Goal: Browse casually

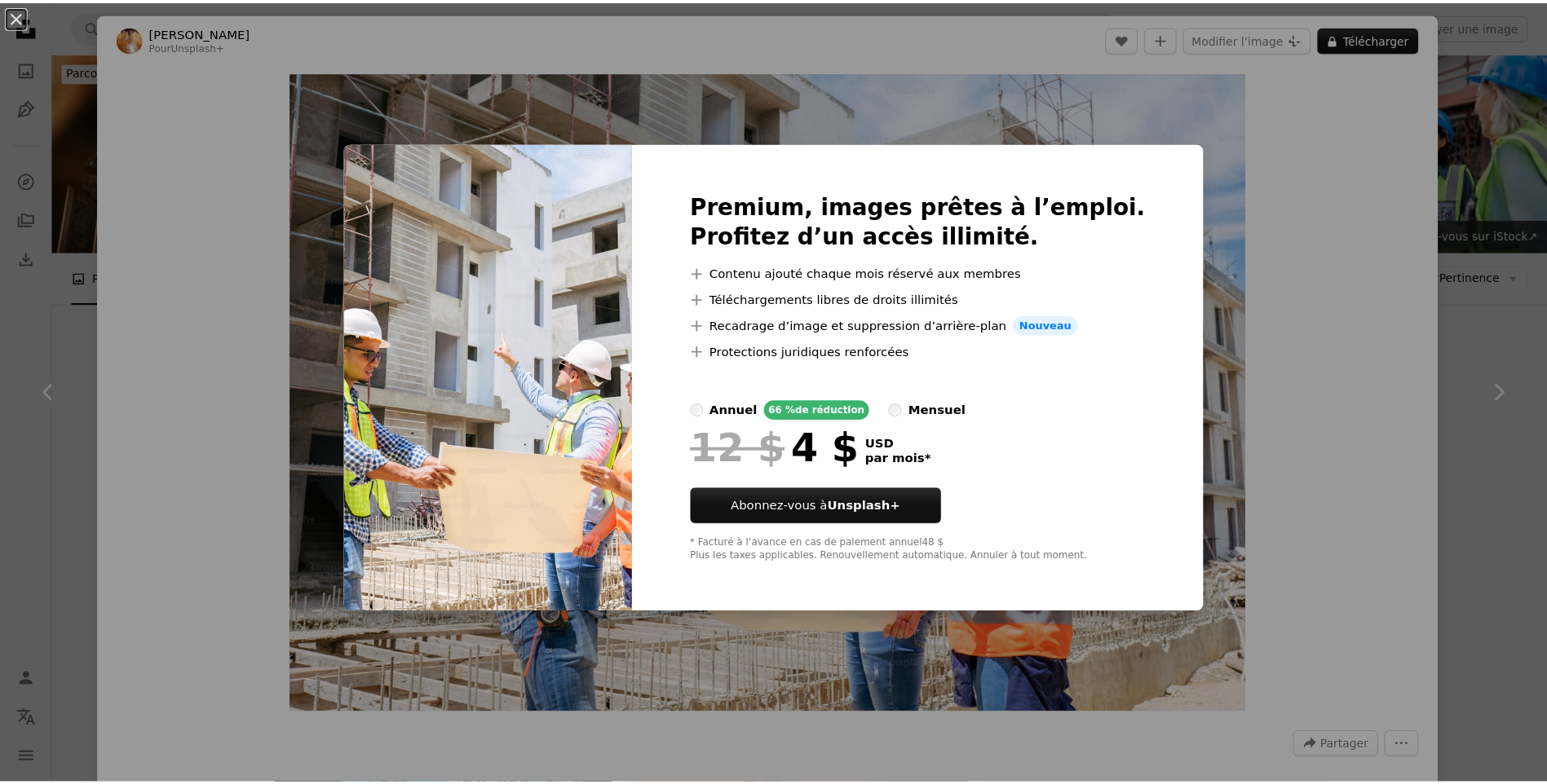
scroll to position [464, 0]
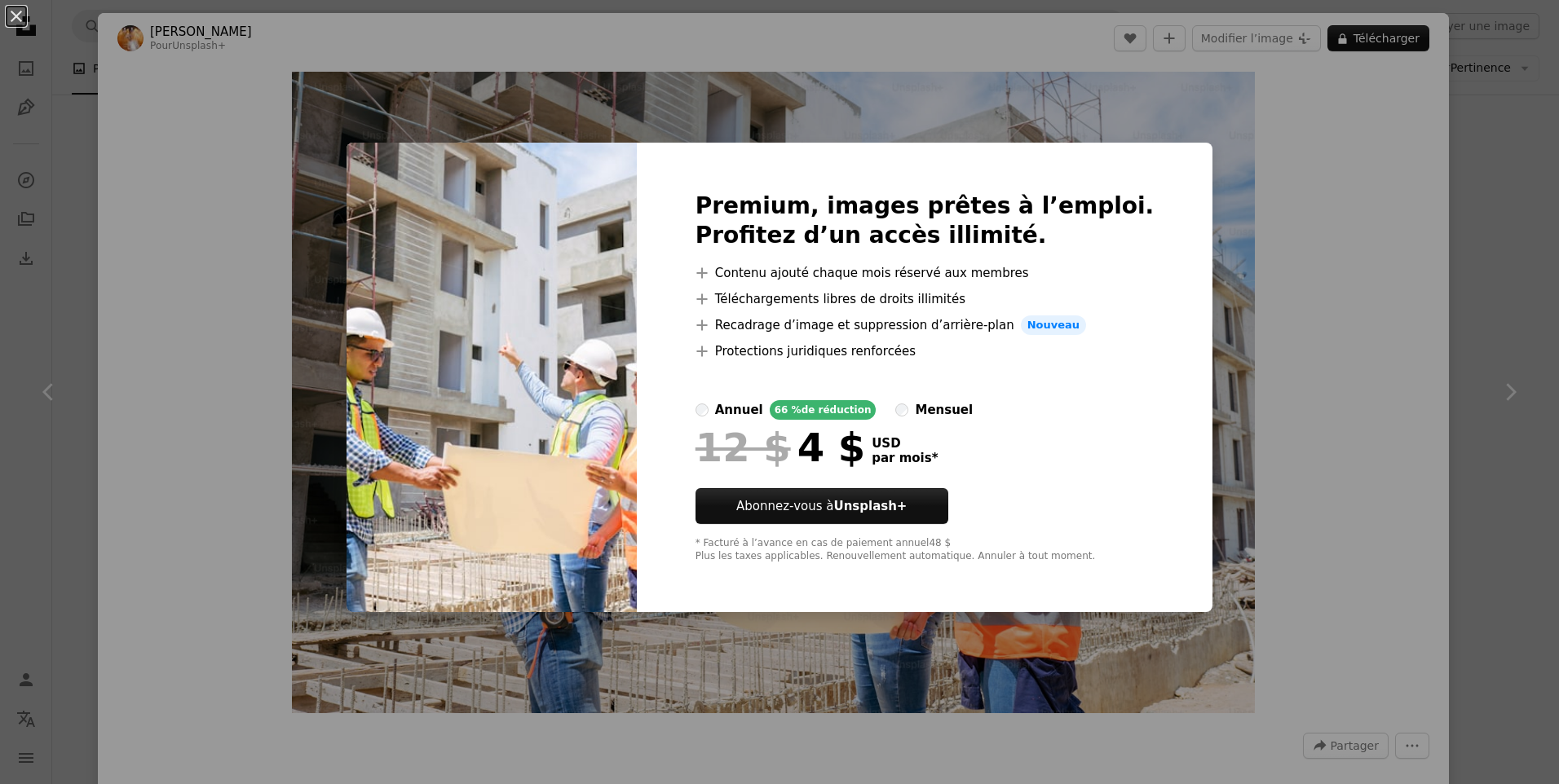
click at [1197, 246] on div "An X shape Premium, images prêtes à l’emploi. Profitez d’un accès illimité. A p…" at bounding box center [779, 392] width 1559 height 784
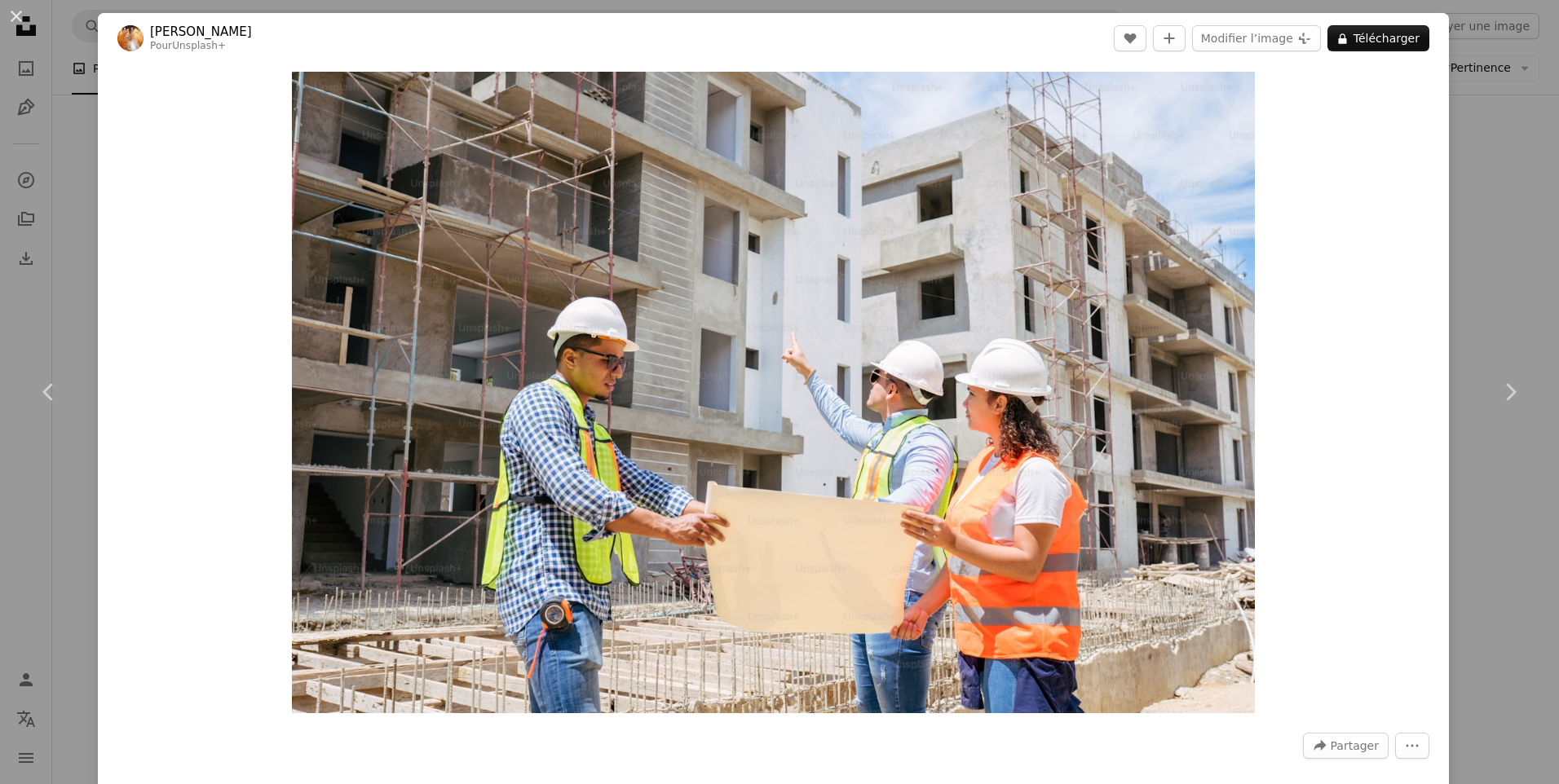
click at [1355, 52] on header "[PERSON_NAME] Pour Unsplash+ A heart A plus sign Modifier l’image Plus sign for…" at bounding box center [774, 38] width 1352 height 50
click at [22, 18] on button "An X shape" at bounding box center [16, 16] width 20 height 20
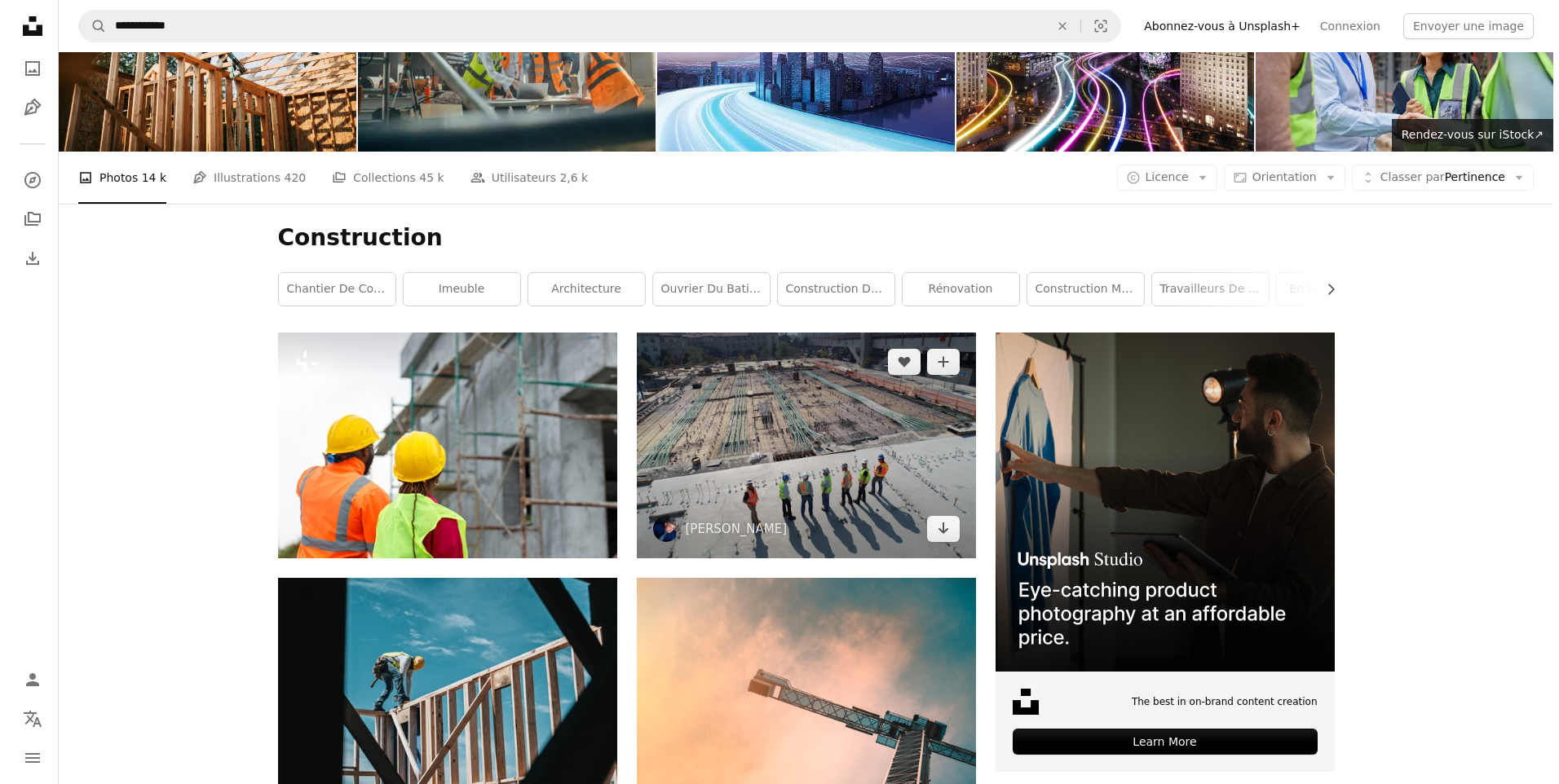
scroll to position [57, 0]
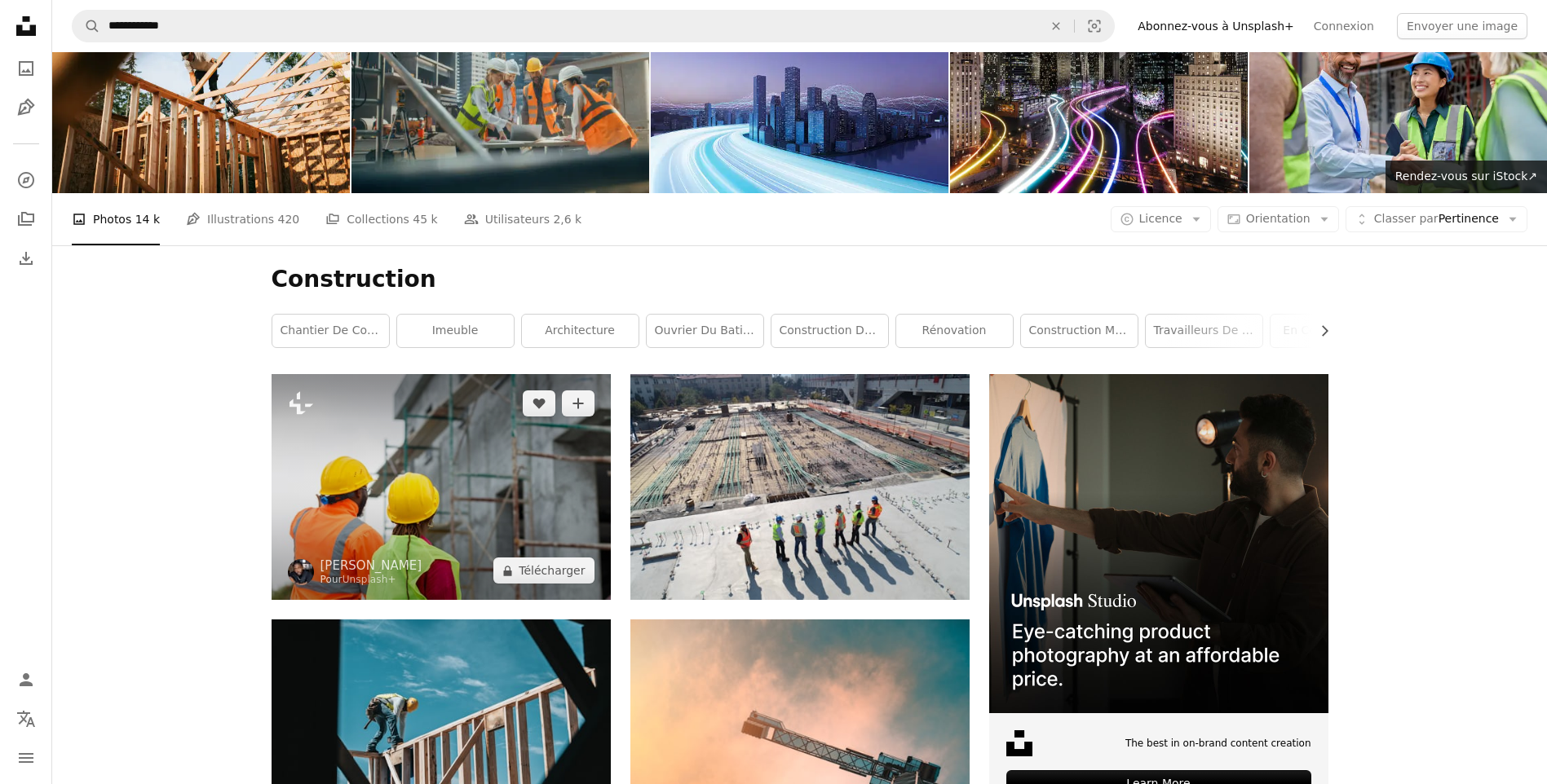
click at [453, 530] on img at bounding box center [441, 487] width 339 height 226
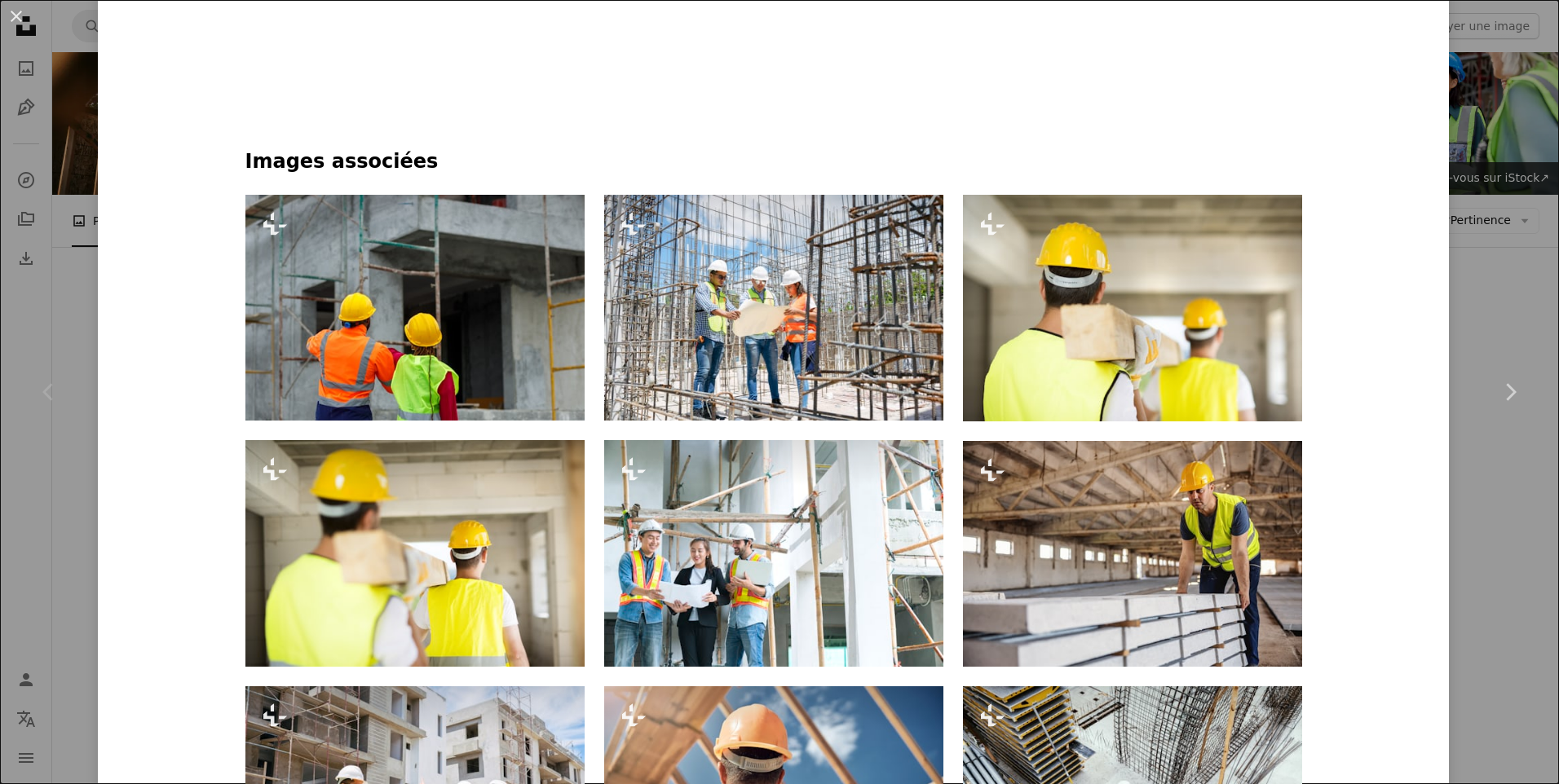
scroll to position [1141, 0]
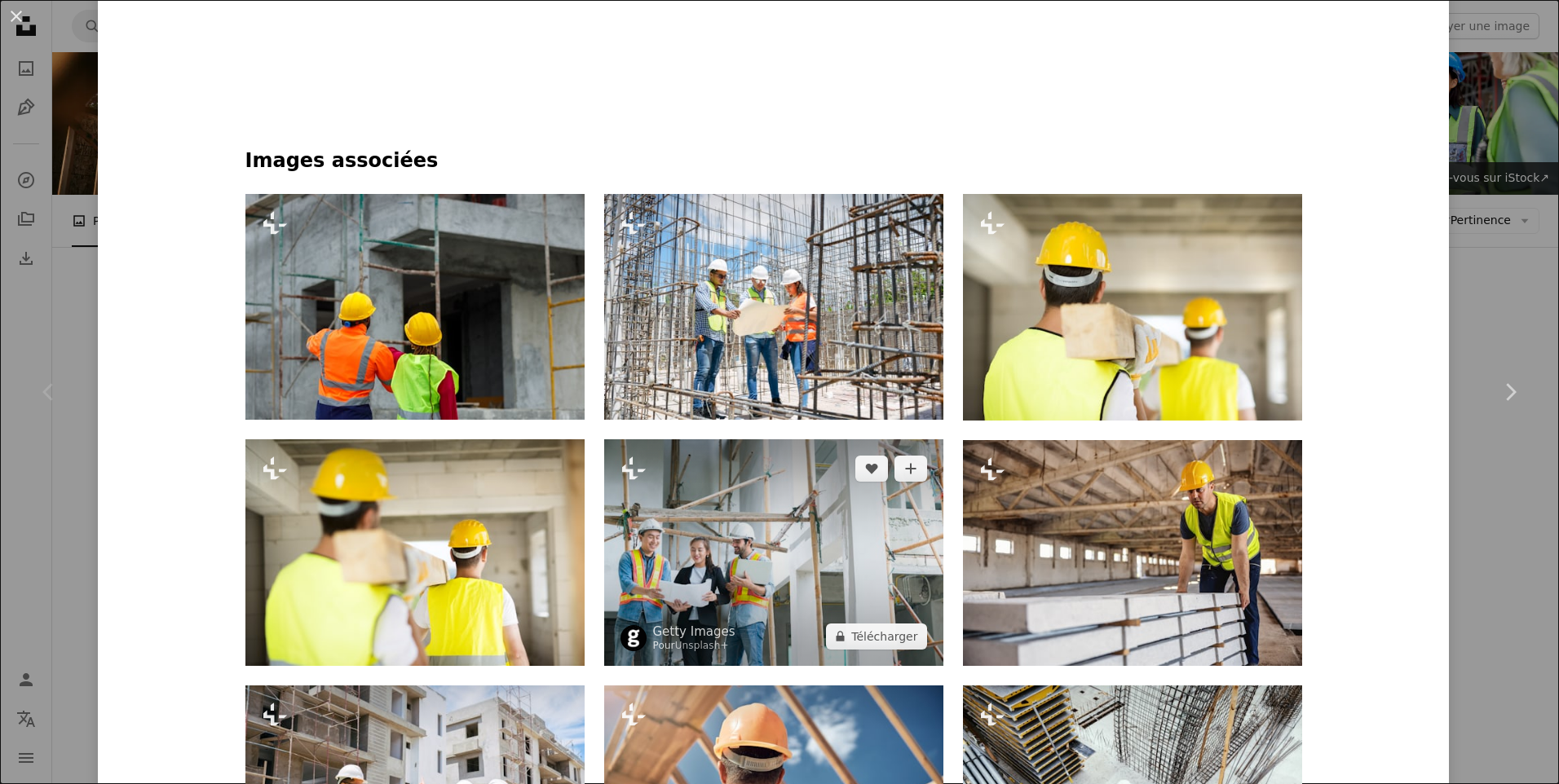
click at [752, 497] on img at bounding box center [774, 553] width 340 height 227
